Goal: Information Seeking & Learning: Learn about a topic

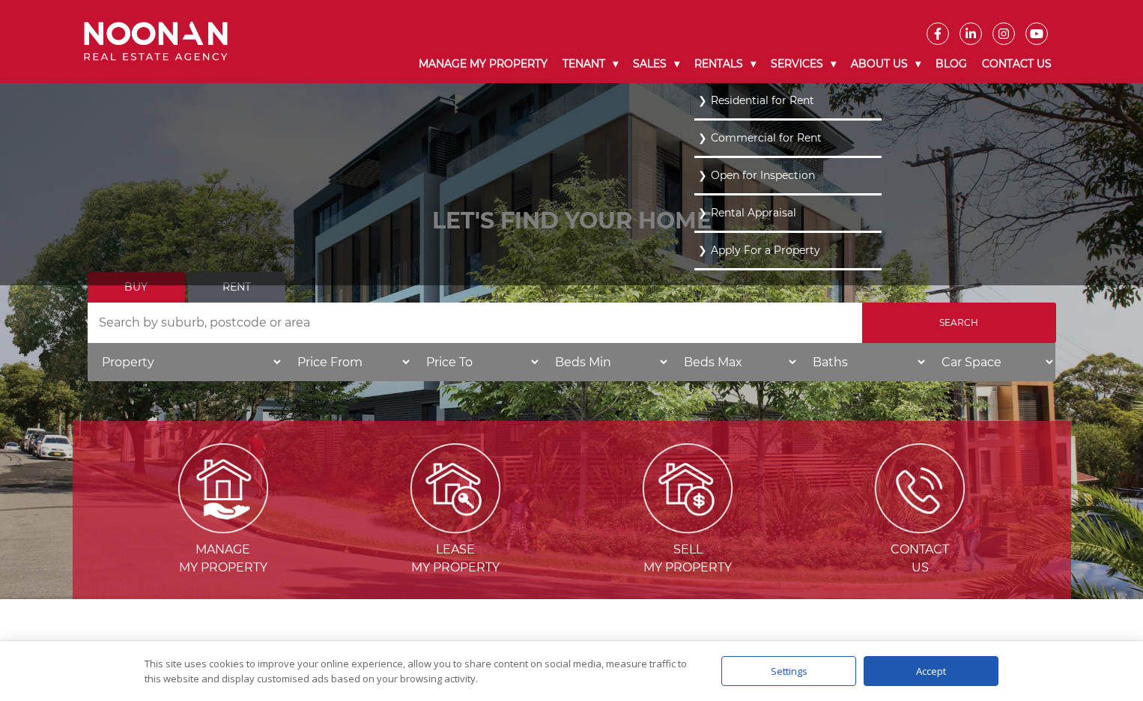
click at [733, 99] on link "Residential for Rent" at bounding box center [788, 101] width 180 height 20
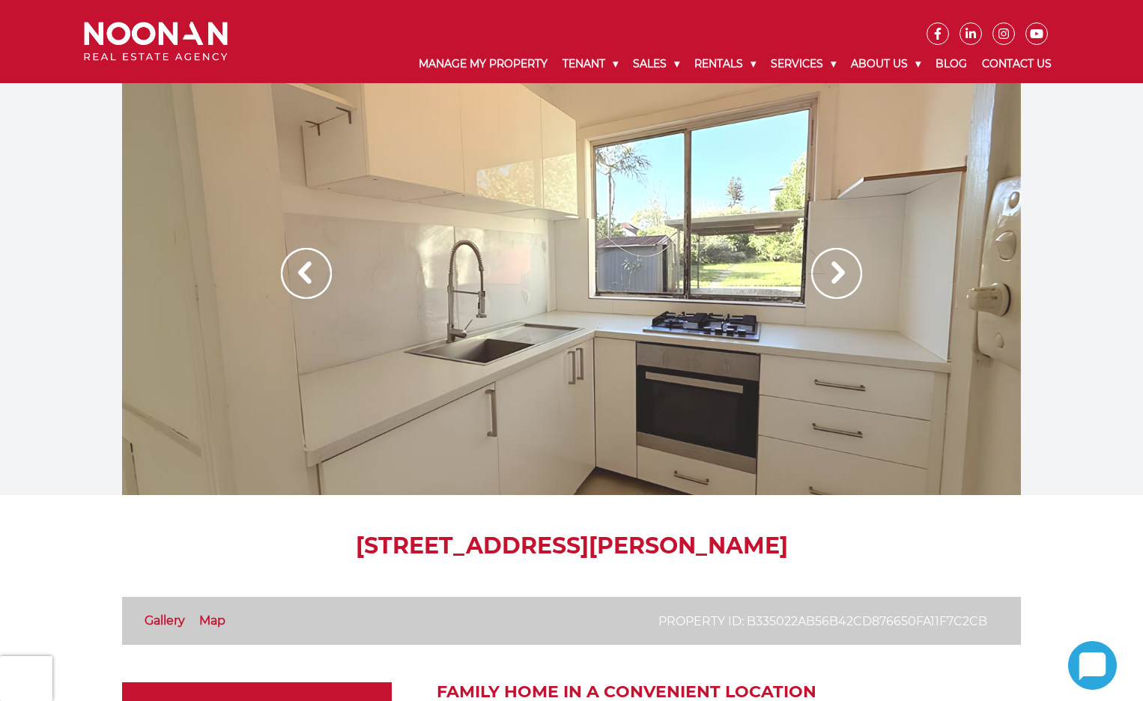
click at [841, 270] on img at bounding box center [836, 273] width 51 height 51
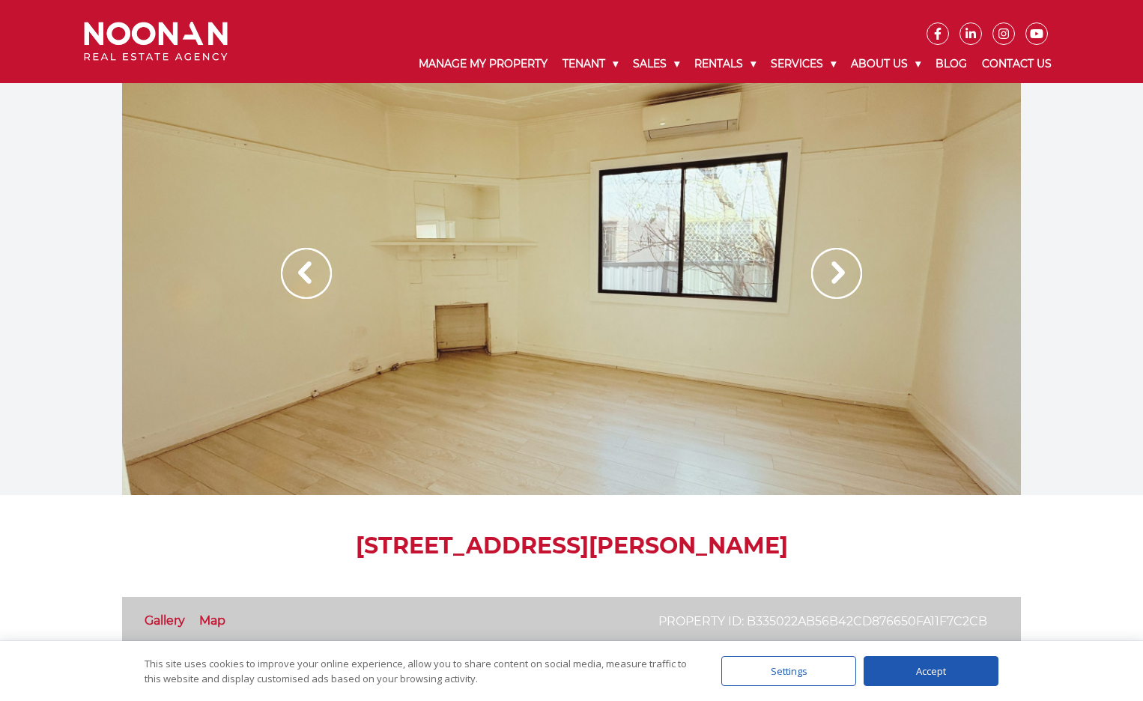
click at [841, 270] on img at bounding box center [836, 273] width 51 height 51
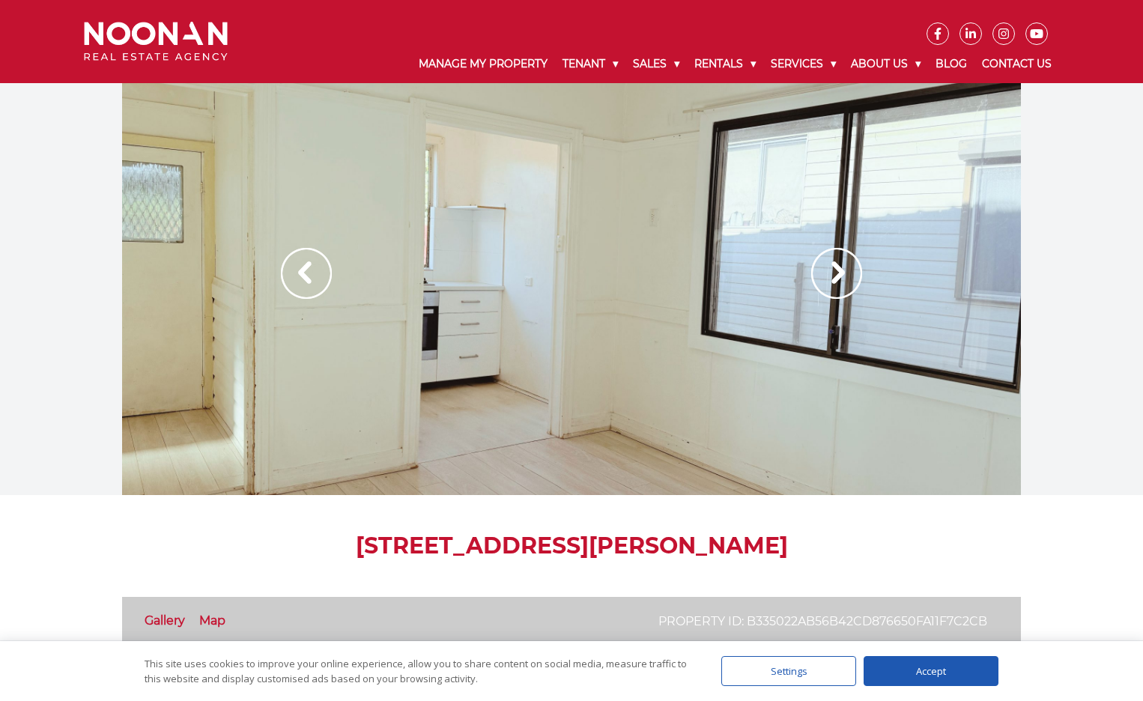
click at [841, 270] on img at bounding box center [836, 273] width 51 height 51
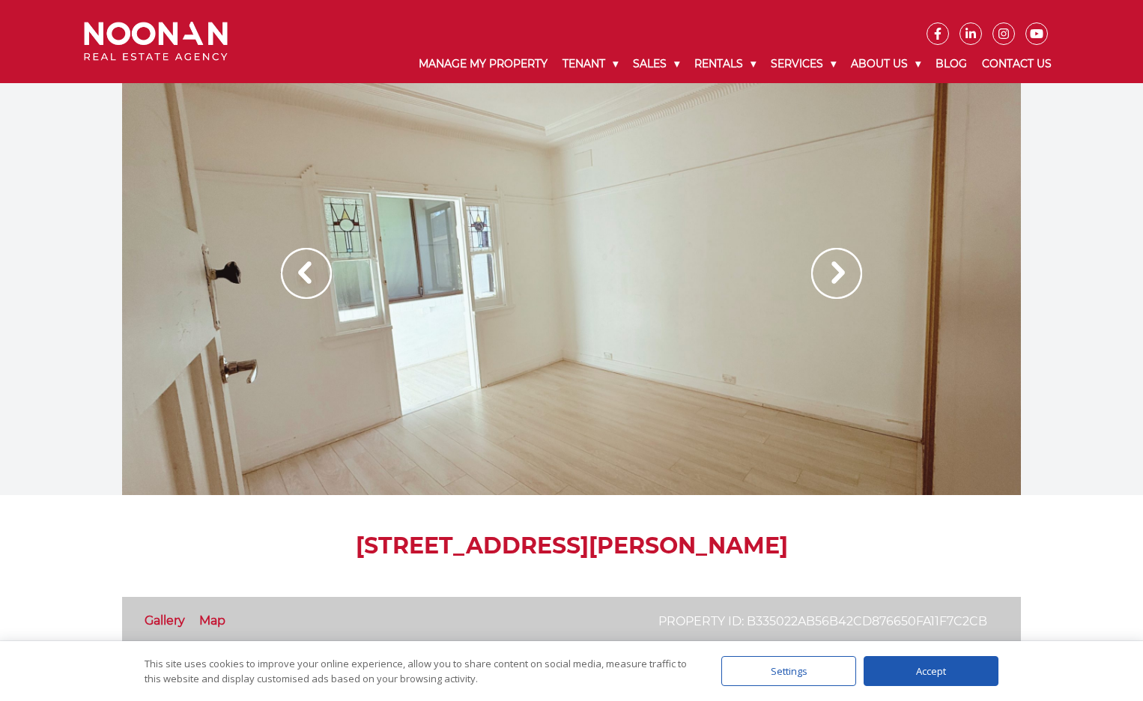
click at [841, 270] on img at bounding box center [836, 273] width 51 height 51
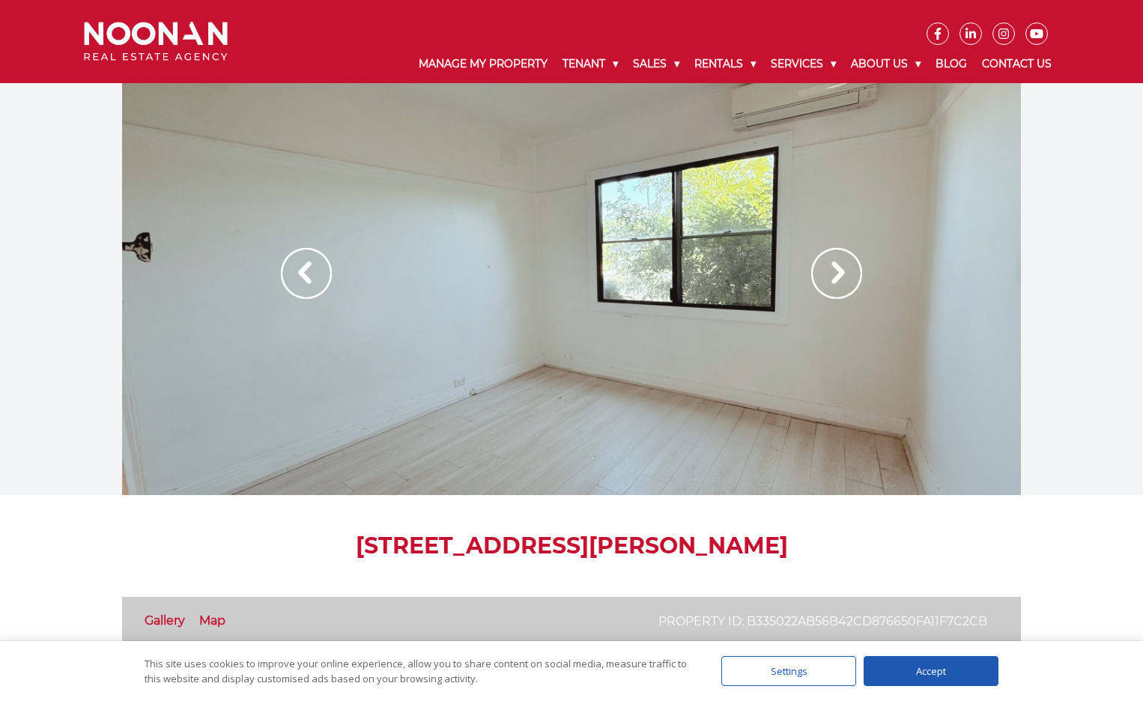
click at [841, 270] on img at bounding box center [836, 273] width 51 height 51
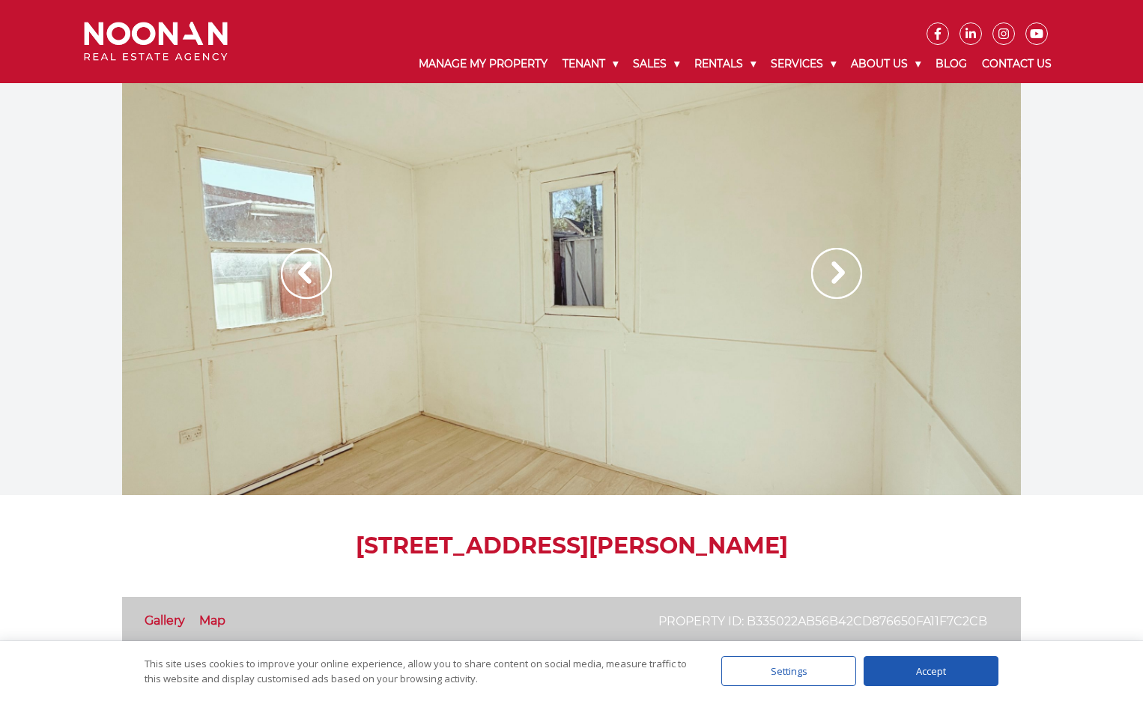
click at [841, 270] on img at bounding box center [836, 273] width 51 height 51
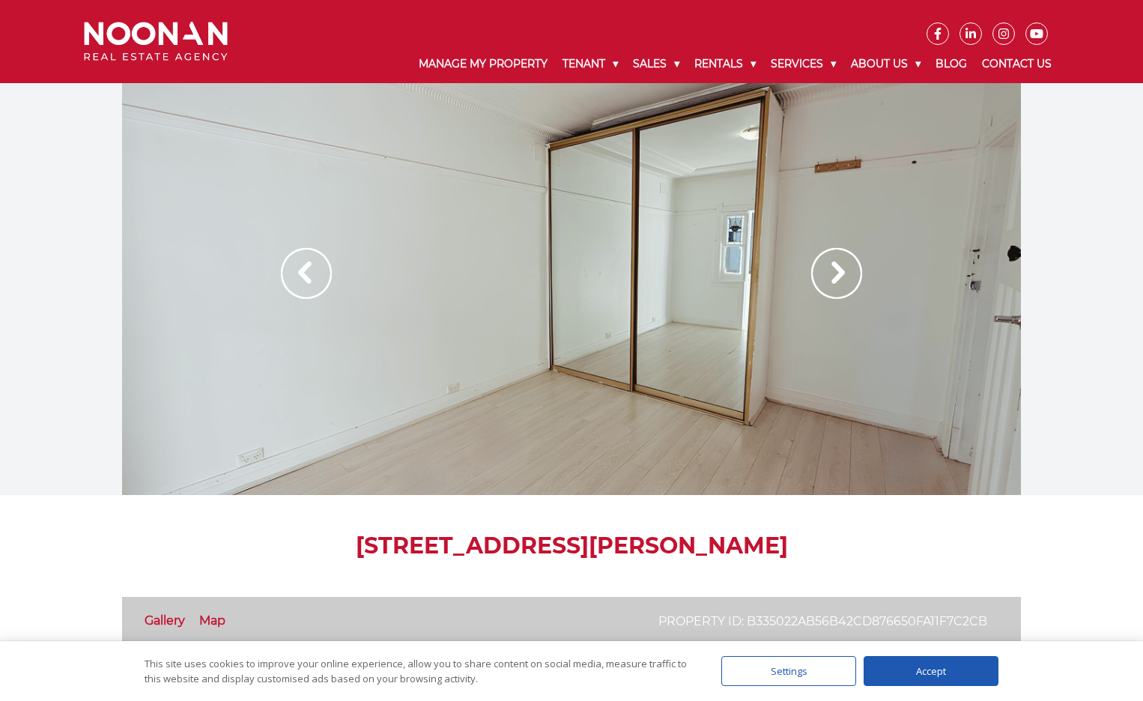
click at [841, 270] on img at bounding box center [836, 273] width 51 height 51
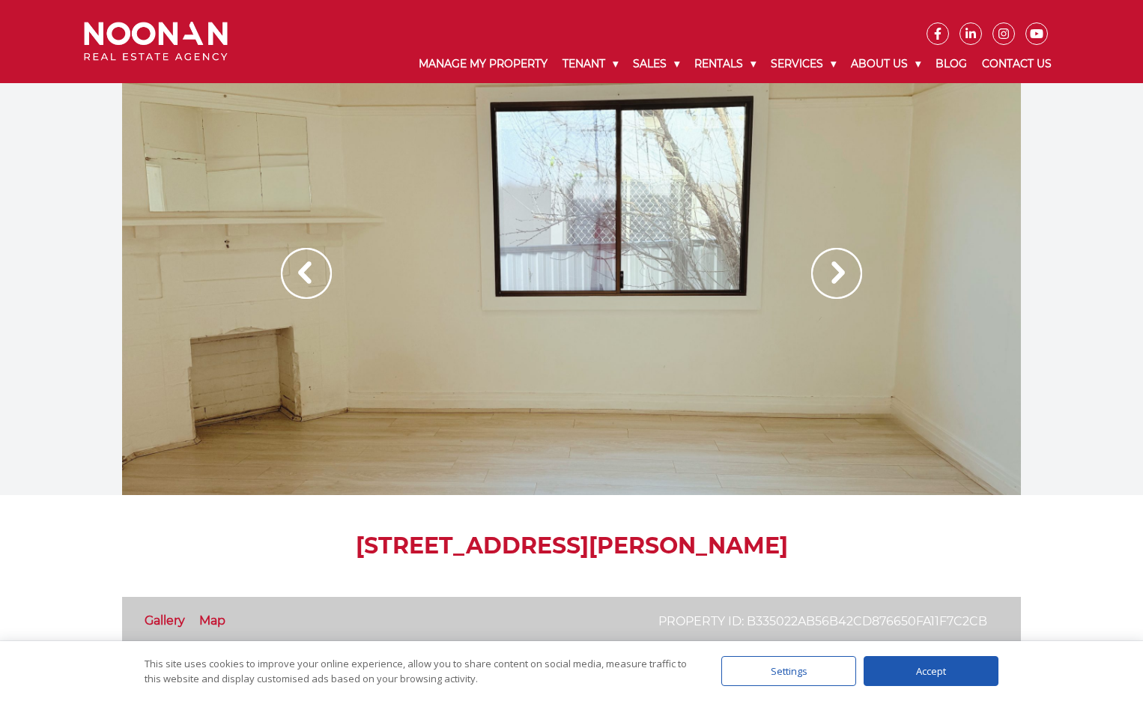
click at [841, 270] on img at bounding box center [836, 273] width 51 height 51
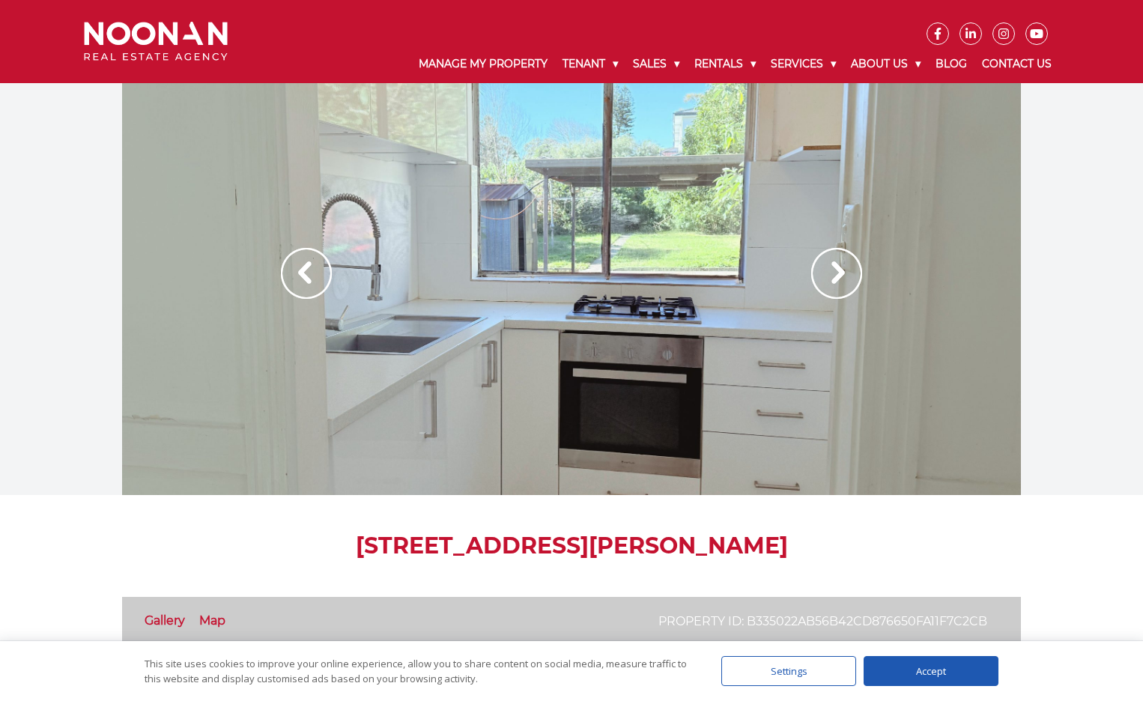
click at [841, 270] on img at bounding box center [836, 273] width 51 height 51
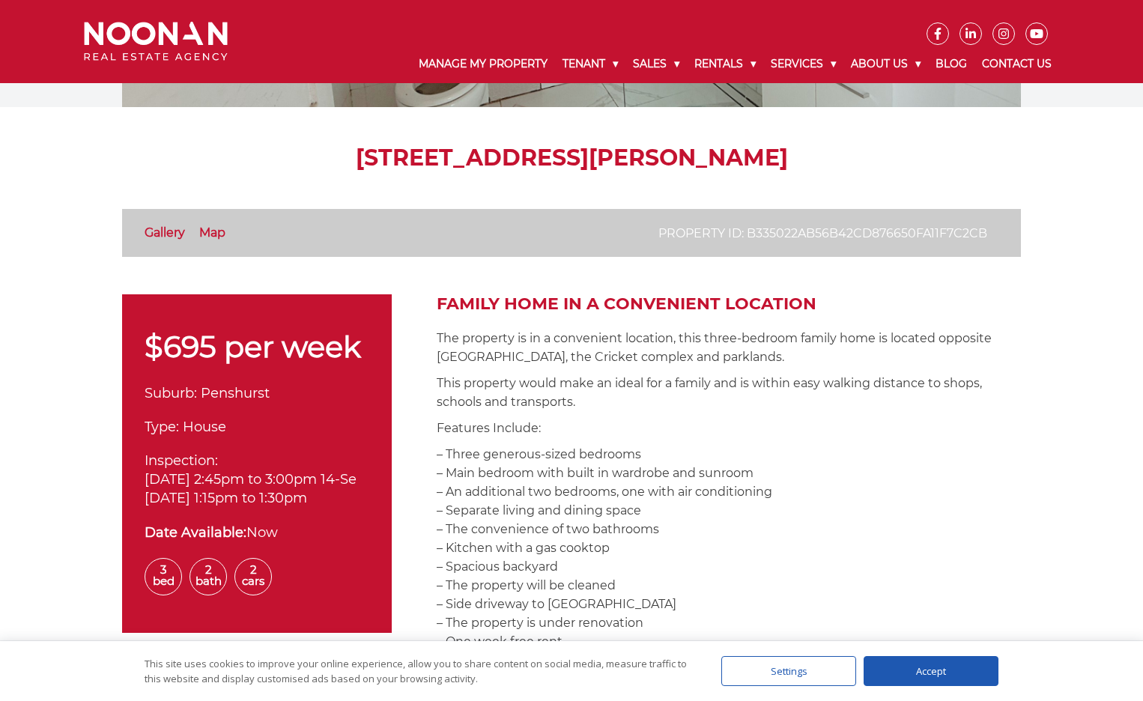
scroll to position [449, 0]
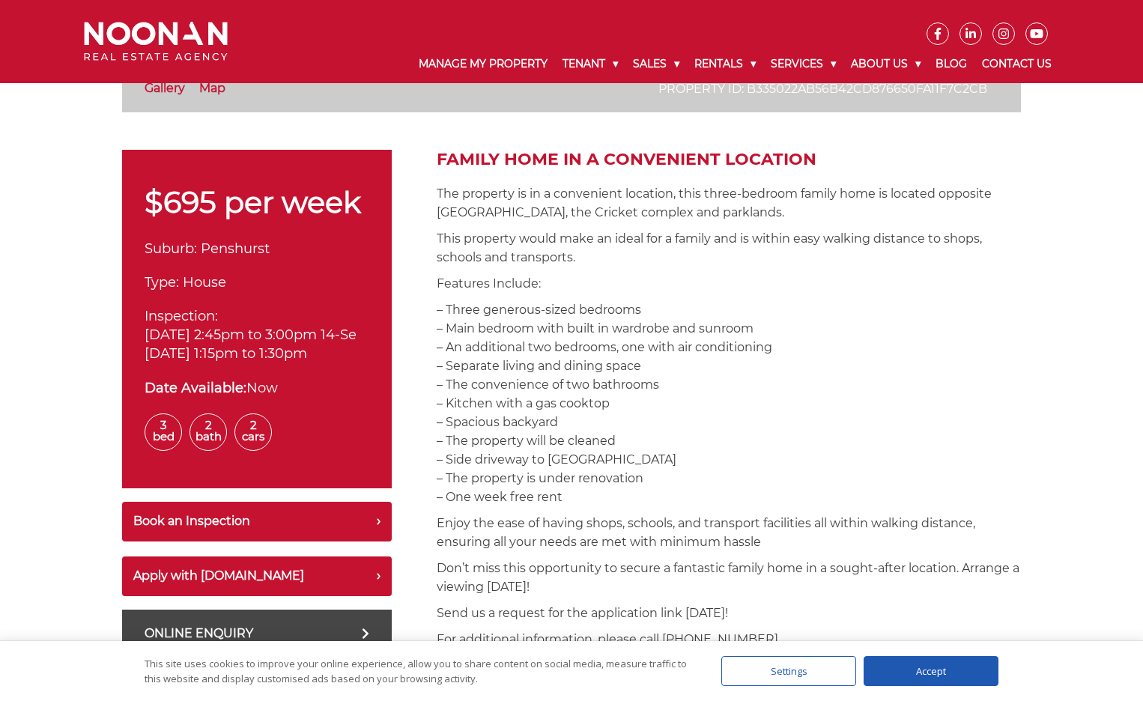
drag, startPoint x: 581, startPoint y: 321, endPoint x: 574, endPoint y: 506, distance: 184.4
click at [574, 506] on p "– Three generous-sized bedrooms – Main bedroom with built in wardrobe and sunro…" at bounding box center [729, 403] width 584 height 206
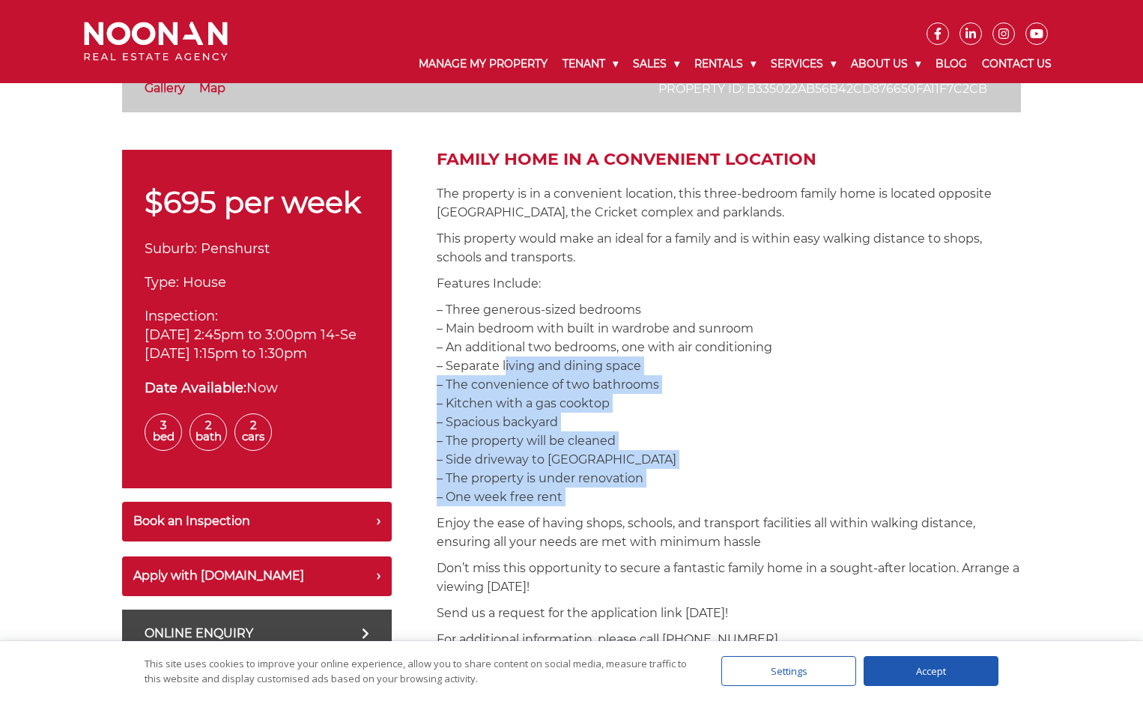
drag, startPoint x: 574, startPoint y: 506, endPoint x: 521, endPoint y: 363, distance: 151.9
click at [521, 363] on p "– Three generous-sized bedrooms – Main bedroom with built in wardrobe and sunro…" at bounding box center [729, 403] width 584 height 206
drag, startPoint x: 521, startPoint y: 374, endPoint x: 600, endPoint y: 484, distance: 135.7
click at [600, 484] on p "– Three generous-sized bedrooms – Main bedroom with built in wardrobe and sunro…" at bounding box center [729, 403] width 584 height 206
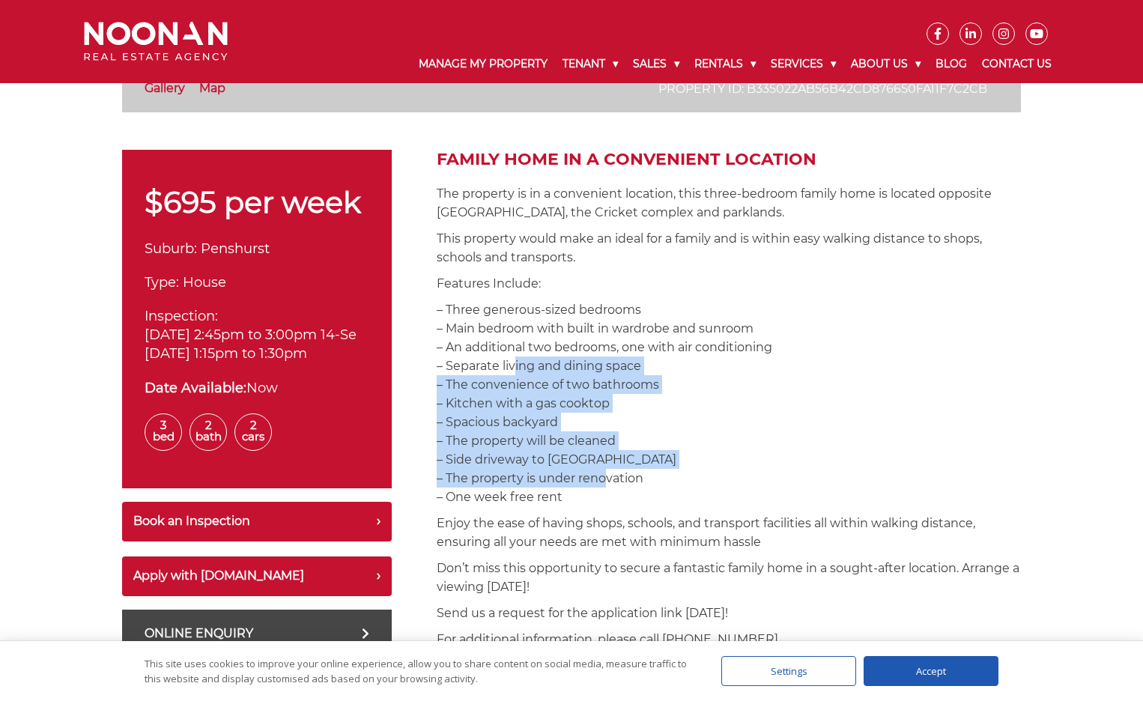
click at [600, 484] on p "– Three generous-sized bedrooms – Main bedroom with built in wardrobe and sunro…" at bounding box center [729, 403] width 584 height 206
drag, startPoint x: 599, startPoint y: 498, endPoint x: 554, endPoint y: 344, distance: 160.7
click at [554, 344] on p "– Three generous-sized bedrooms – Main bedroom with built in wardrobe and sunro…" at bounding box center [729, 403] width 584 height 206
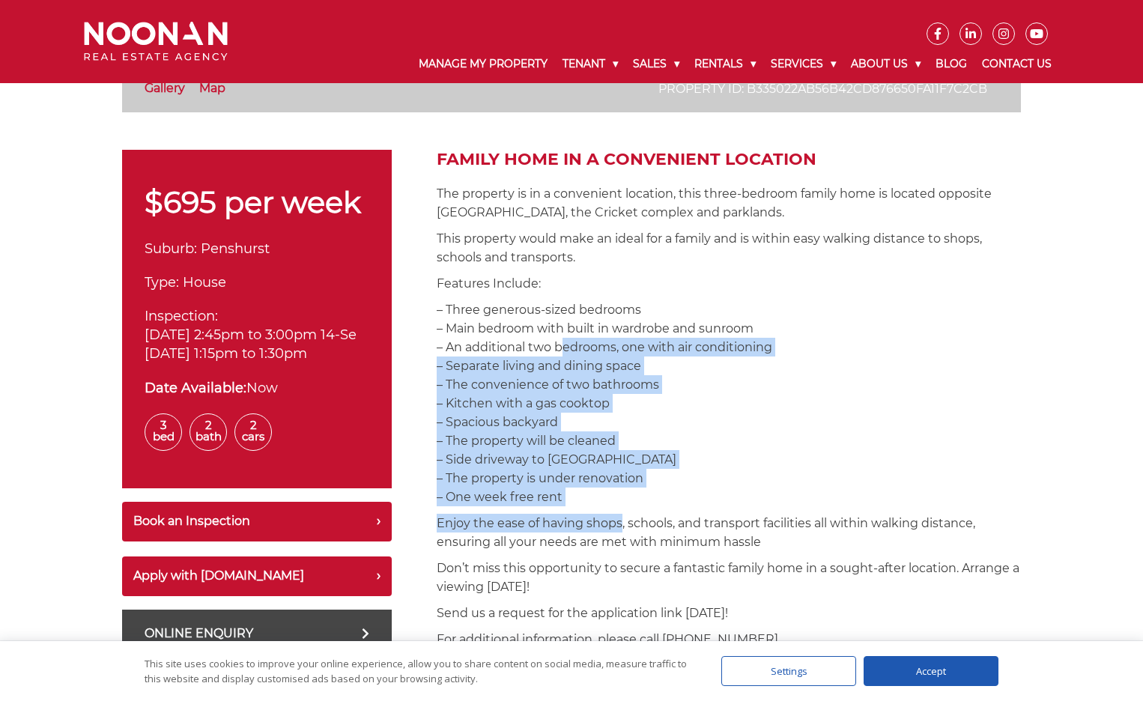
drag, startPoint x: 554, startPoint y: 344, endPoint x: 598, endPoint y: 525, distance: 186.4
click at [598, 525] on p "Enjoy the ease of having shops, schools, and transport facilities all within wa…" at bounding box center [729, 532] width 584 height 37
drag, startPoint x: 591, startPoint y: 504, endPoint x: 534, endPoint y: 291, distance: 220.9
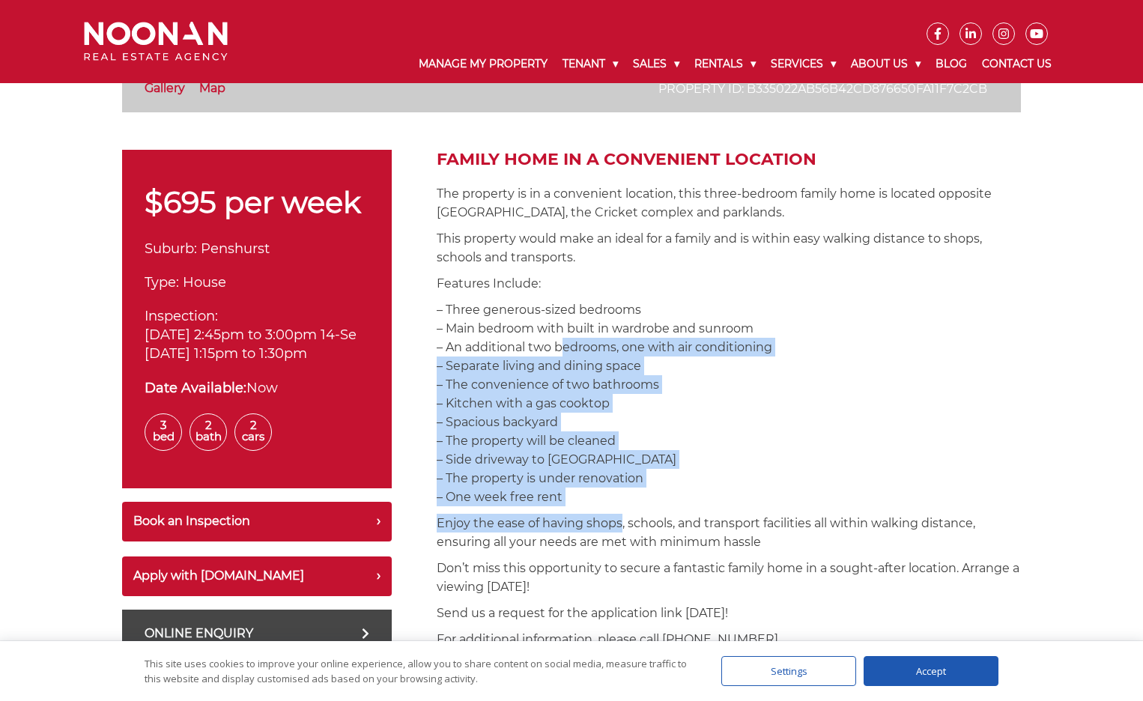
click at [534, 291] on p "Features Include:" at bounding box center [729, 283] width 584 height 19
drag, startPoint x: 586, startPoint y: 331, endPoint x: 636, endPoint y: 502, distance: 178.0
click at [636, 502] on p "– Three generous-sized bedrooms – Main bedroom with built in wardrobe and sunro…" at bounding box center [729, 403] width 584 height 206
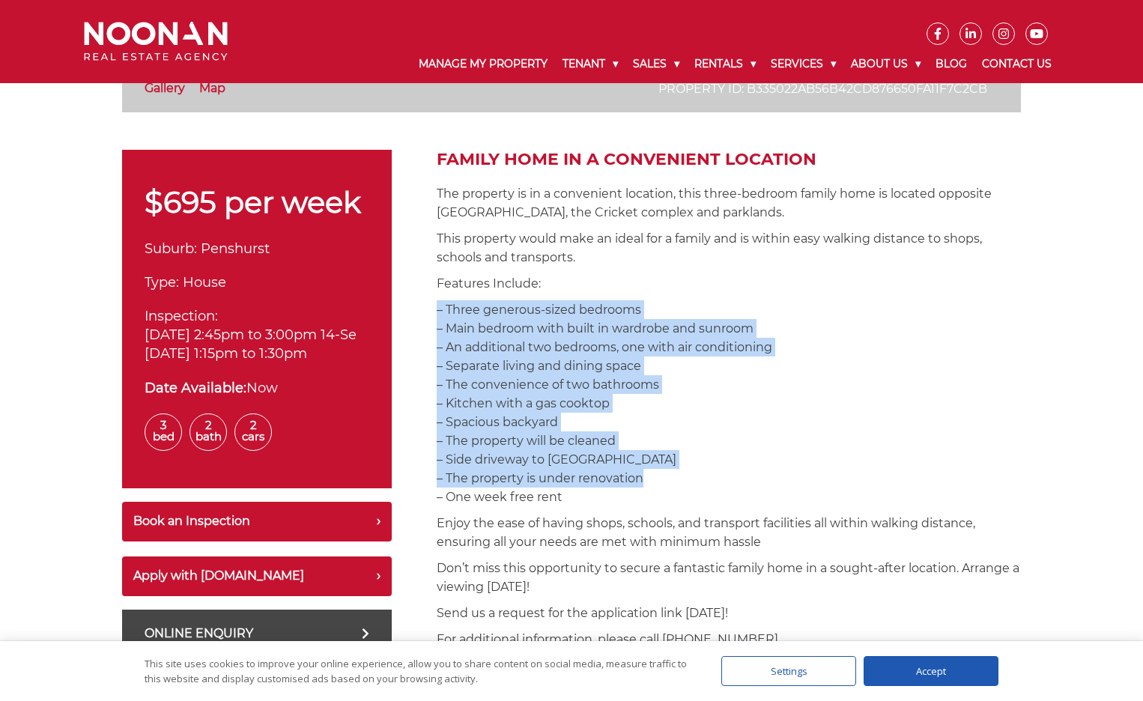
drag, startPoint x: 637, startPoint y: 487, endPoint x: 593, endPoint y: 268, distance: 223.0
click at [592, 288] on p "Features Include:" at bounding box center [729, 283] width 584 height 19
